Goal: Information Seeking & Learning: Understand process/instructions

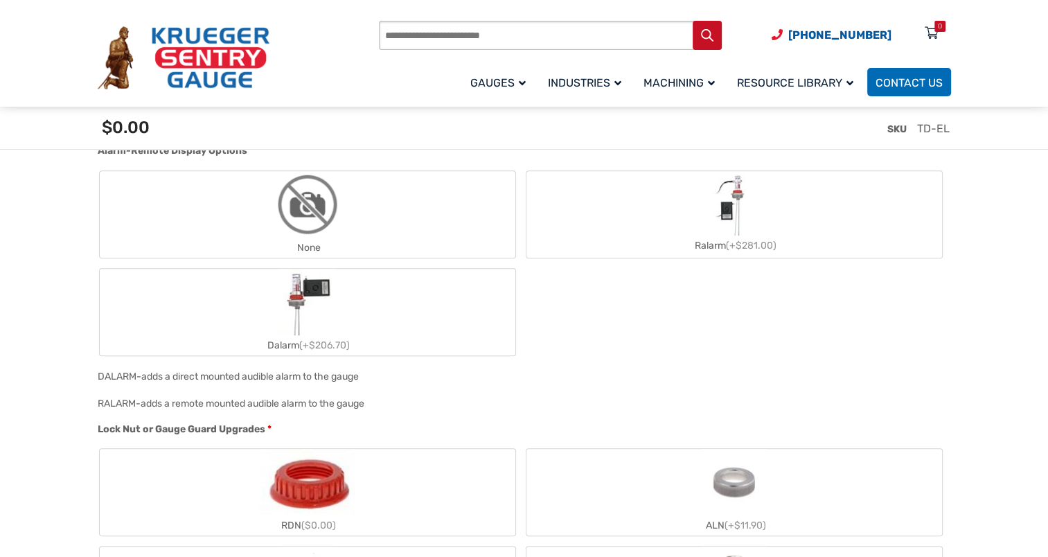
scroll to position [970, 0]
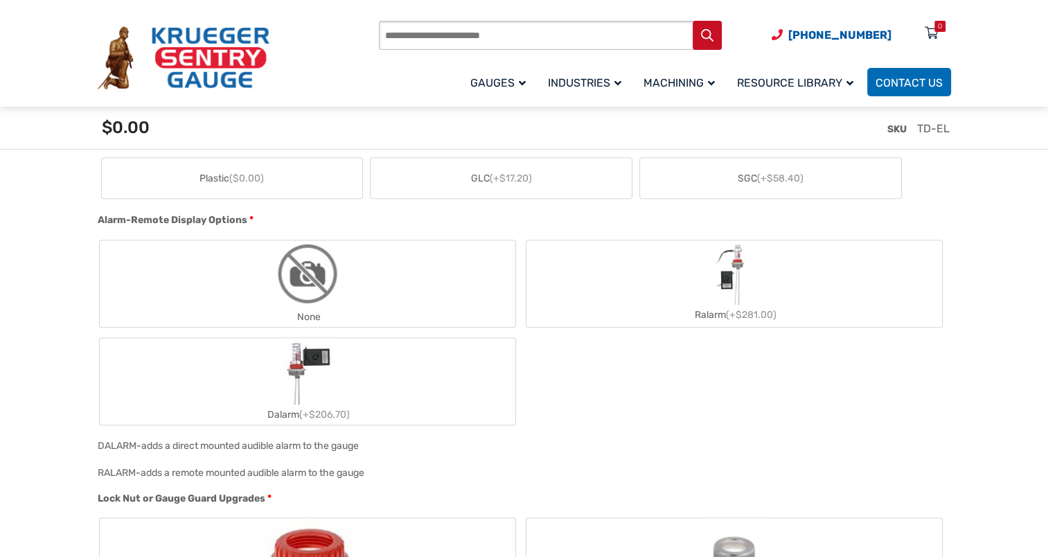
click at [725, 285] on img "Ralarm" at bounding box center [734, 273] width 44 height 62
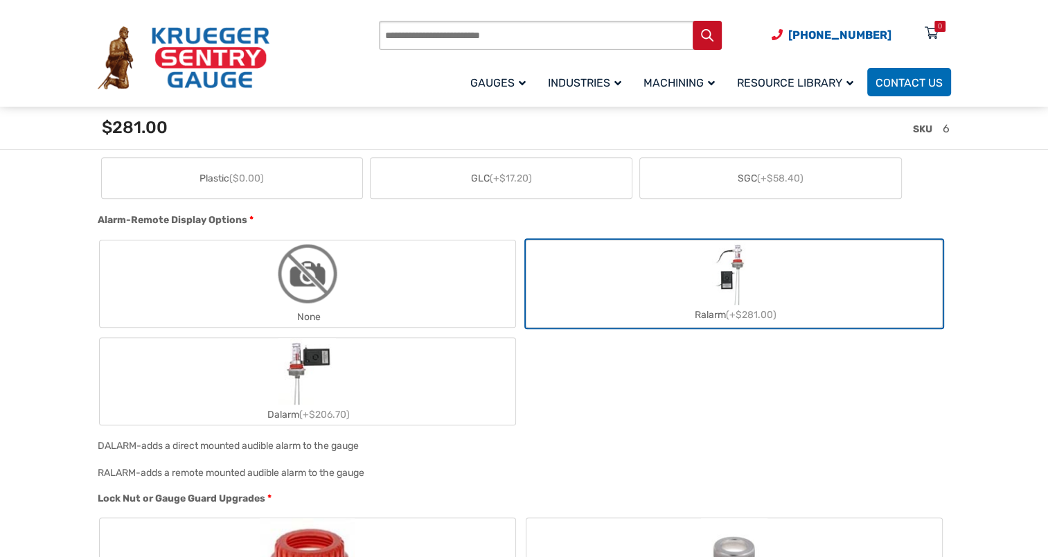
click at [725, 285] on img "Ralarm" at bounding box center [734, 273] width 44 height 62
click at [825, 417] on div "None Ralarm (+$281.00) Dalarm (+$206.70)" at bounding box center [521, 332] width 847 height 188
click at [358, 278] on label "None" at bounding box center [308, 283] width 416 height 87
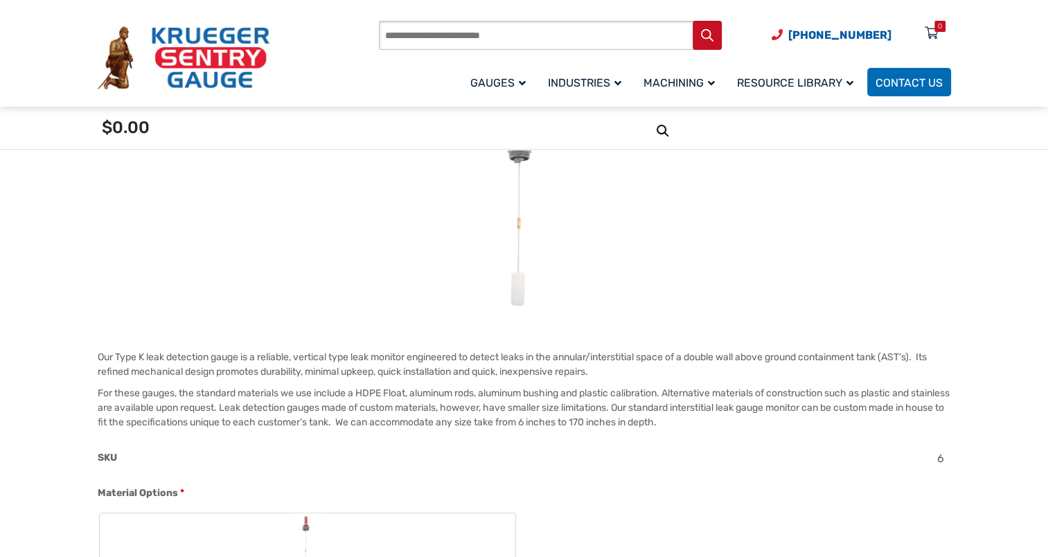
scroll to position [277, 0]
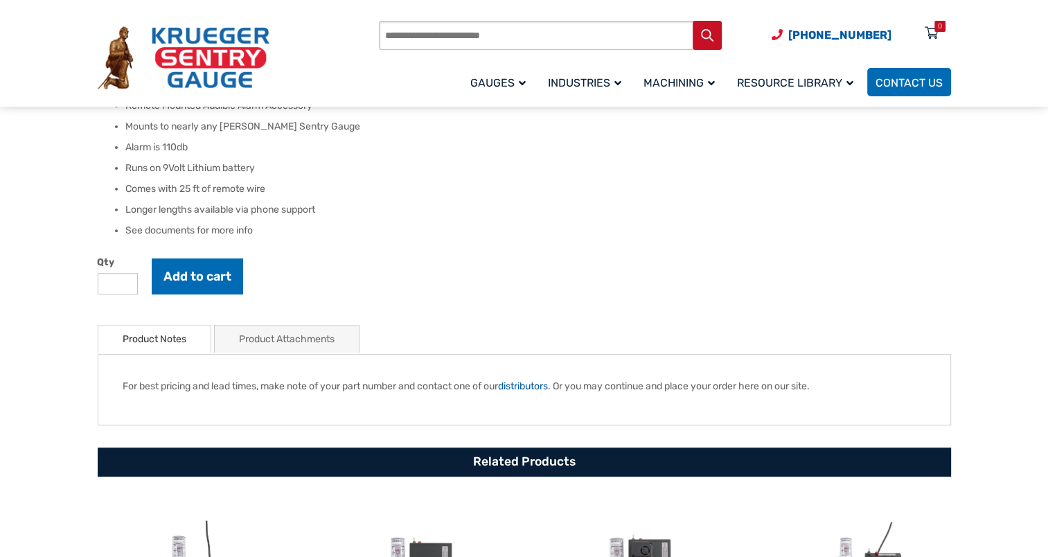
scroll to position [416, 0]
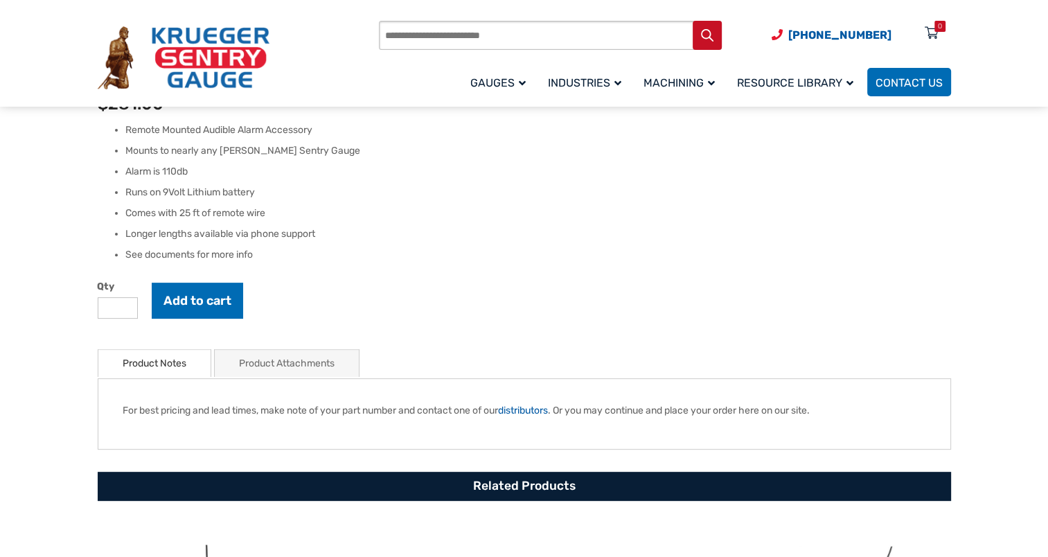
click at [308, 360] on link "Product Attachments" at bounding box center [287, 363] width 96 height 27
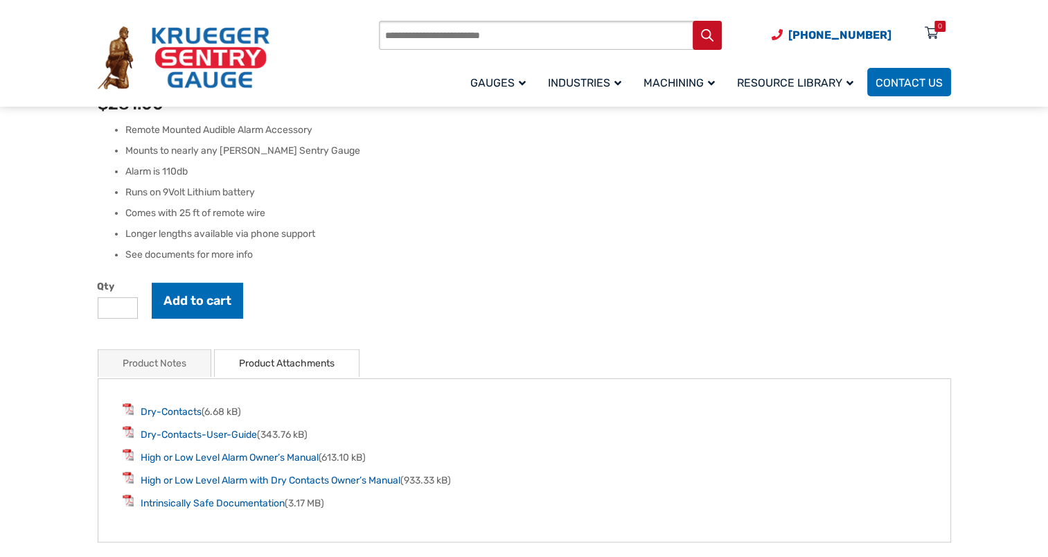
scroll to position [485, 0]
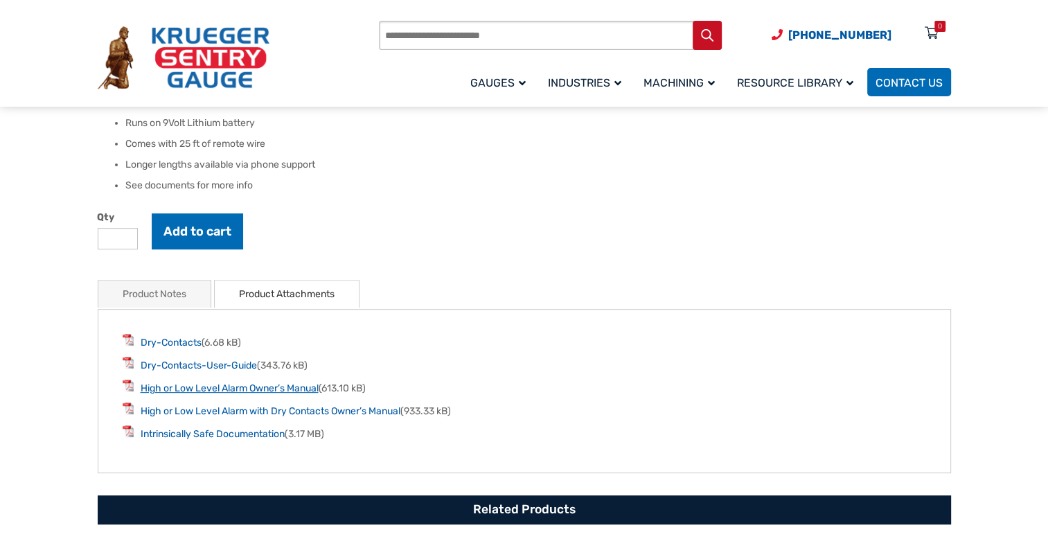
click at [227, 393] on link "High or Low Level Alarm Owner’s Manual" at bounding box center [230, 388] width 178 height 12
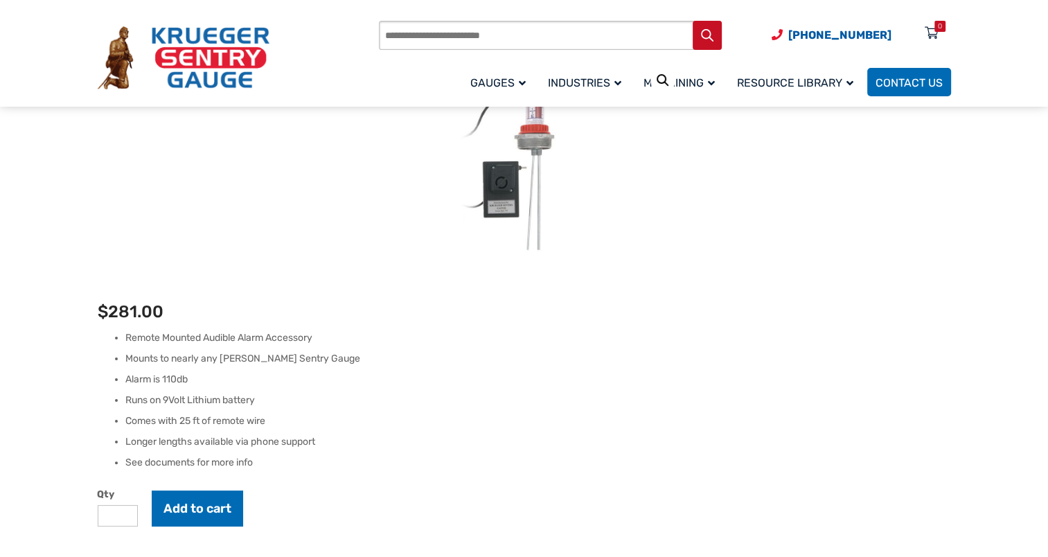
scroll to position [0, 0]
